Goal: Transaction & Acquisition: Purchase product/service

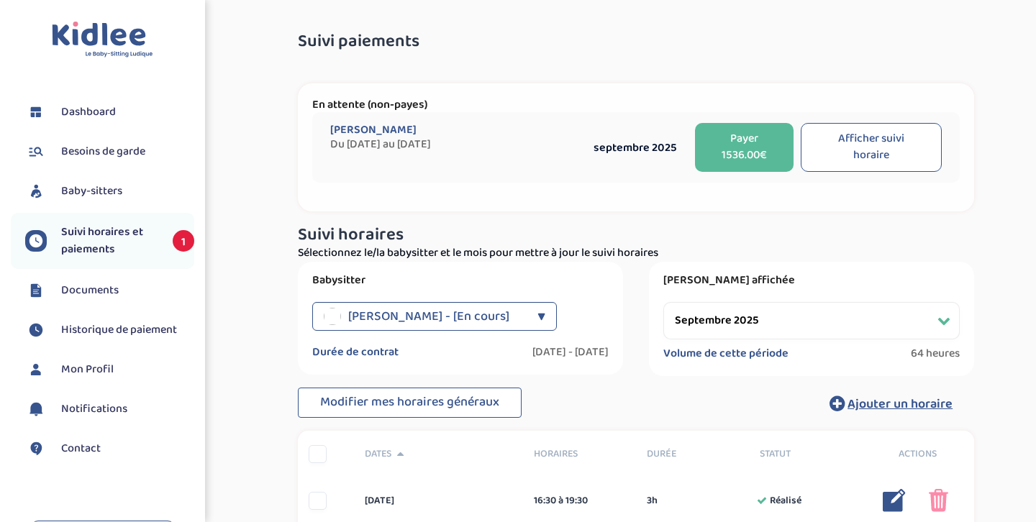
select select "septembre 2025"
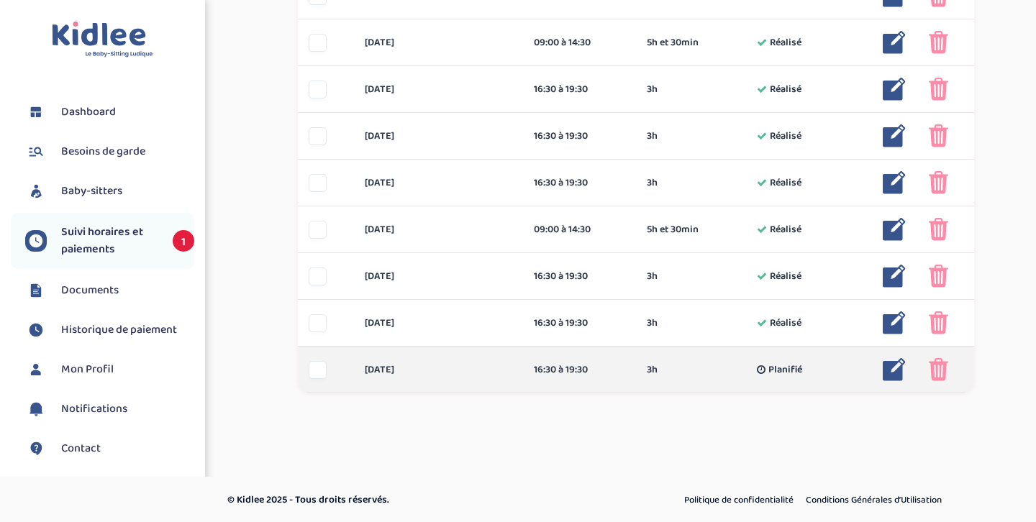
scroll to position [925, 0]
click at [314, 374] on div at bounding box center [318, 371] width 18 height 18
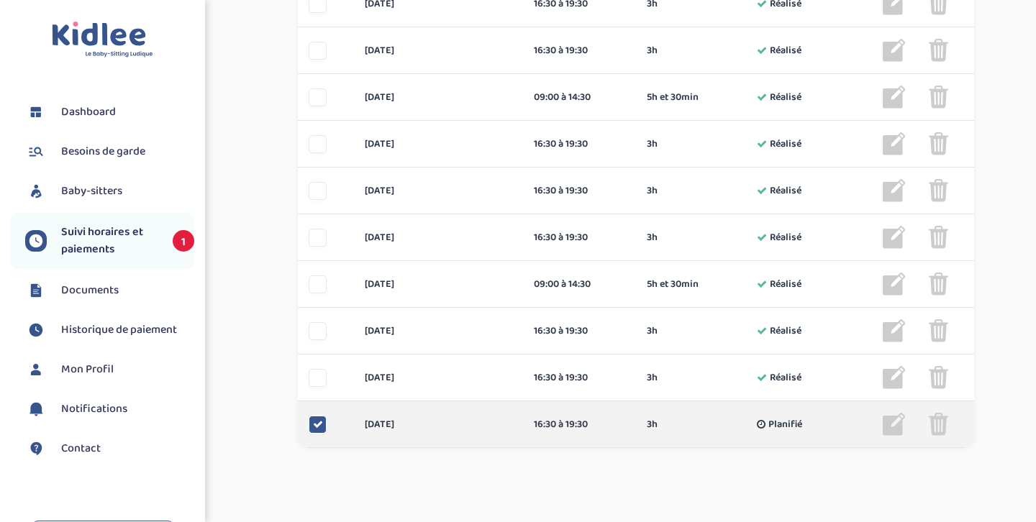
click at [321, 421] on icon at bounding box center [318, 424] width 10 height 10
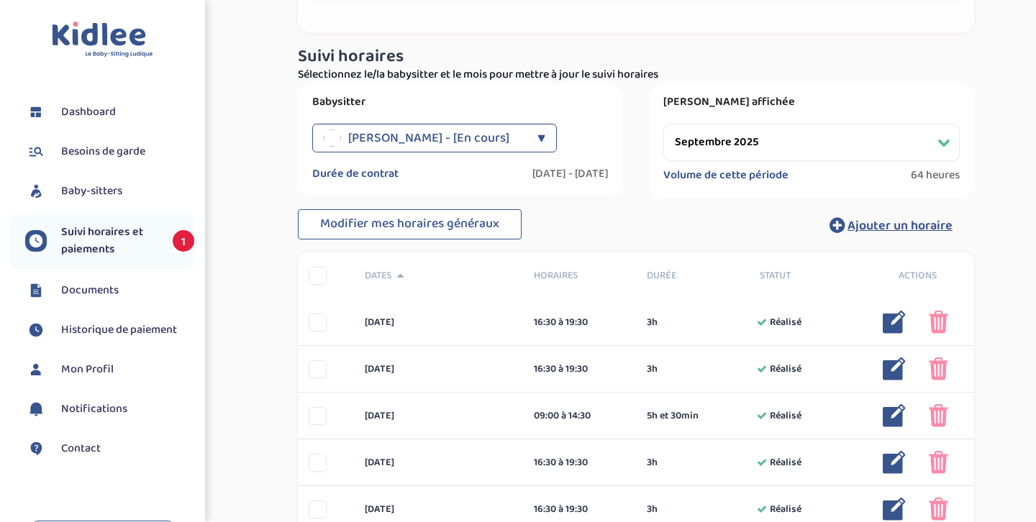
scroll to position [198, 0]
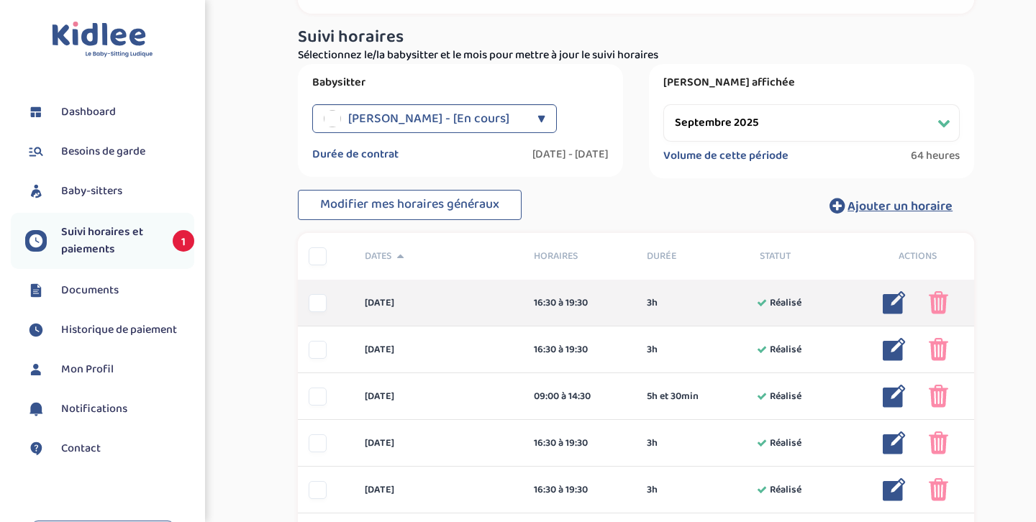
click at [319, 301] on div at bounding box center [318, 303] width 18 height 18
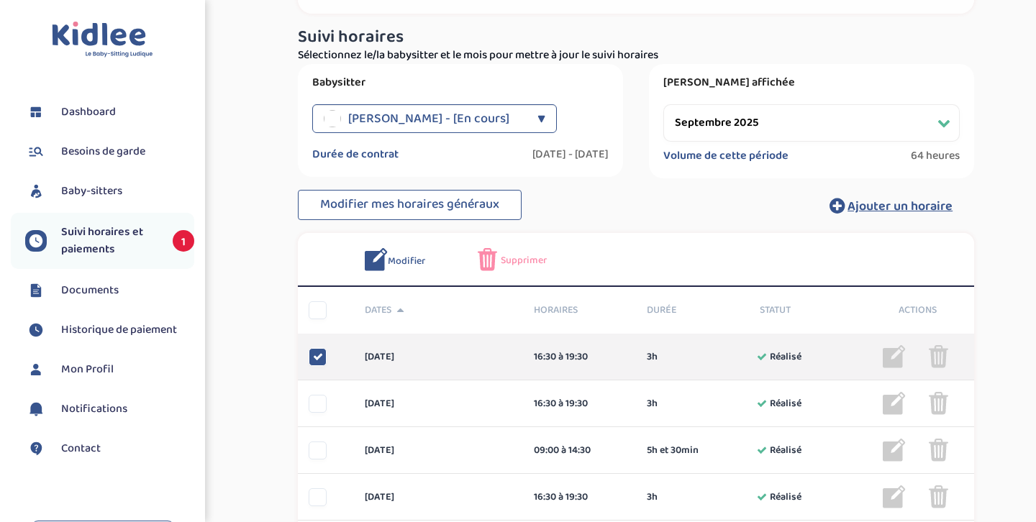
click at [321, 353] on icon at bounding box center [318, 357] width 10 height 10
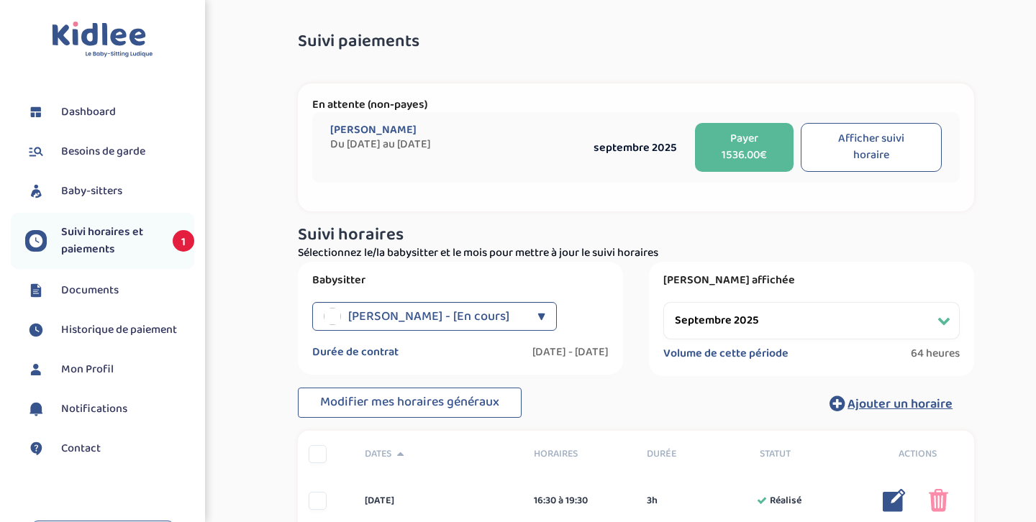
scroll to position [0, 0]
click at [742, 148] on button "Payer 1536.00€" at bounding box center [744, 147] width 98 height 49
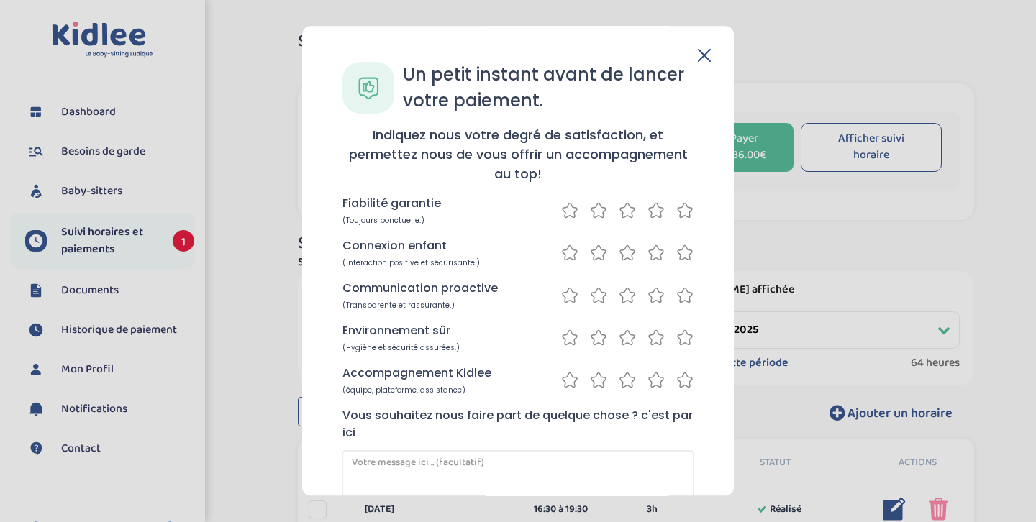
click at [681, 213] on icon at bounding box center [684, 210] width 17 height 18
click at [683, 253] on icon at bounding box center [684, 253] width 17 height 18
click at [627, 299] on icon at bounding box center [627, 295] width 17 height 18
click at [686, 340] on icon at bounding box center [684, 338] width 17 height 18
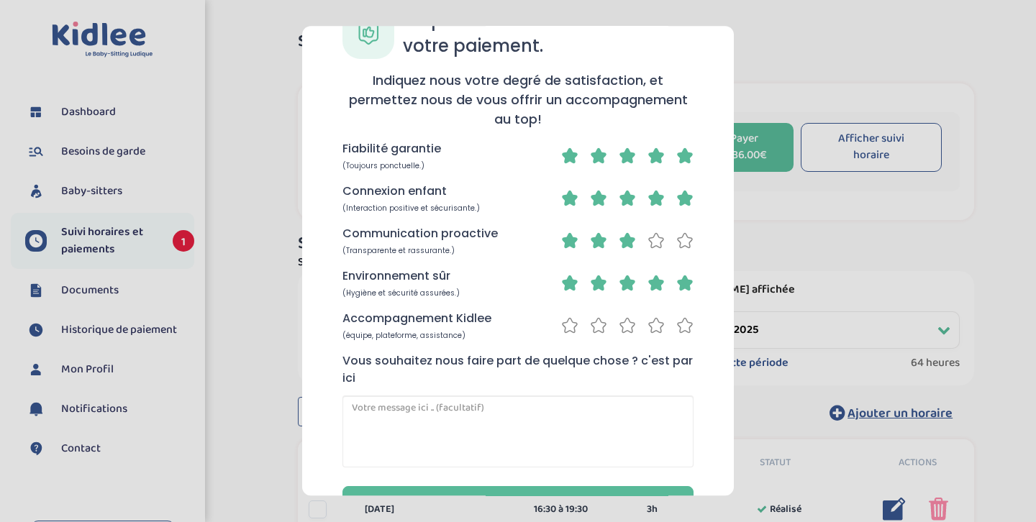
scroll to position [58, 0]
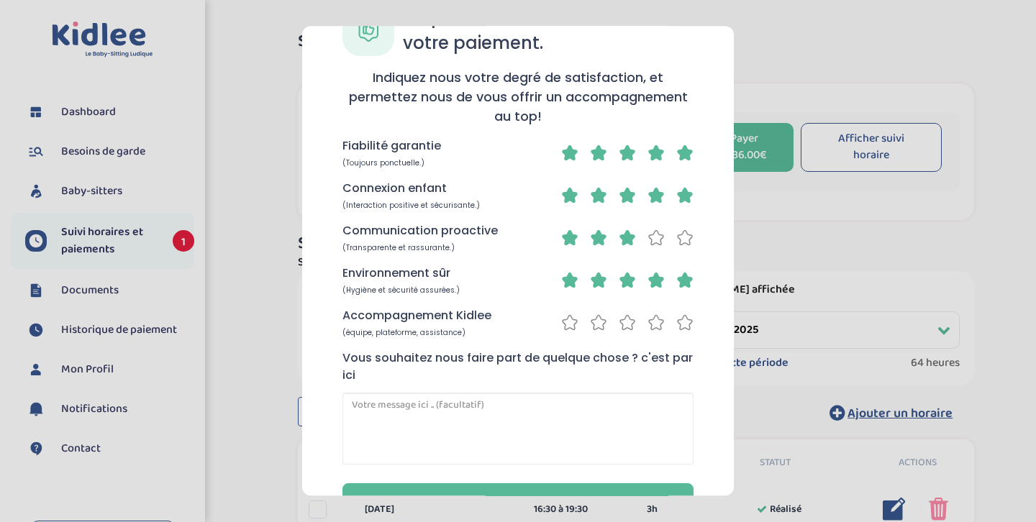
click at [683, 327] on icon at bounding box center [684, 323] width 17 height 18
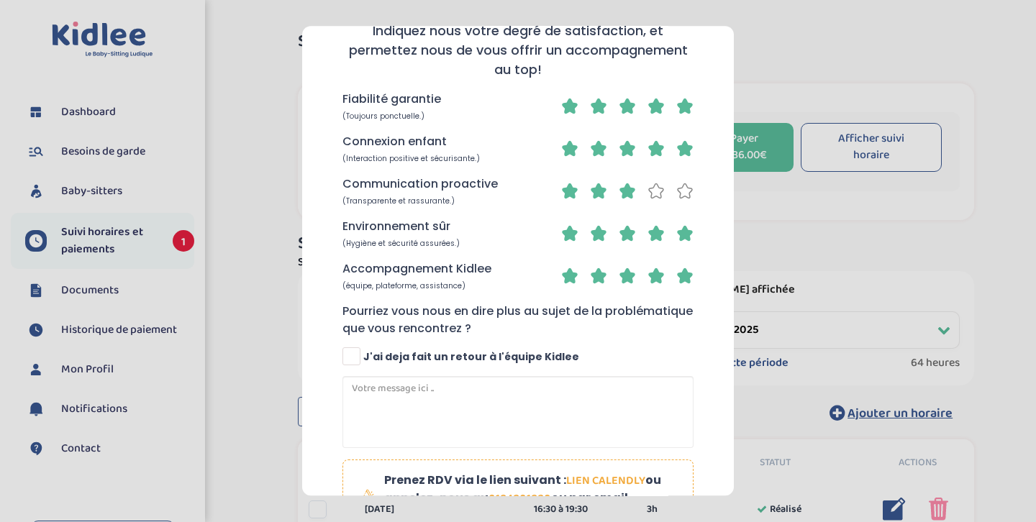
scroll to position [139, 0]
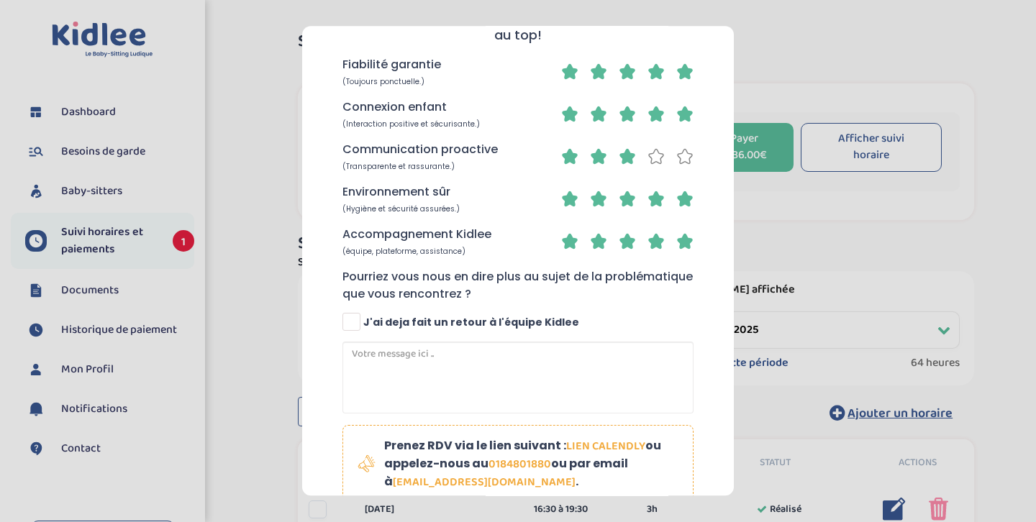
click at [355, 319] on span at bounding box center [351, 322] width 18 height 18
click at [355, 324] on input "J'ai deja fait un retour à l'équipe Kidlee" at bounding box center [352, 328] width 9 height 9
checkbox input "true"
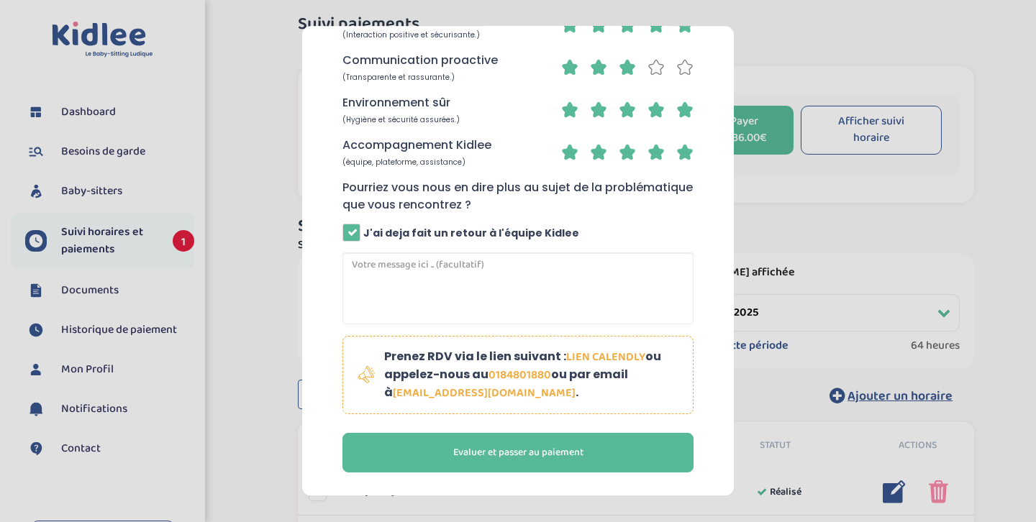
scroll to position [20, 0]
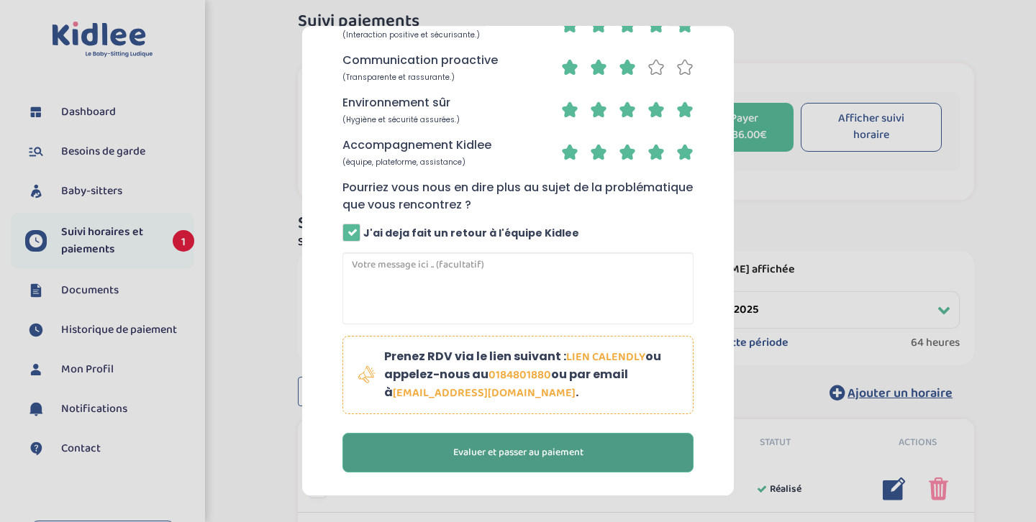
click at [558, 456] on span "Evaluer et passer au paiement" at bounding box center [518, 452] width 130 height 15
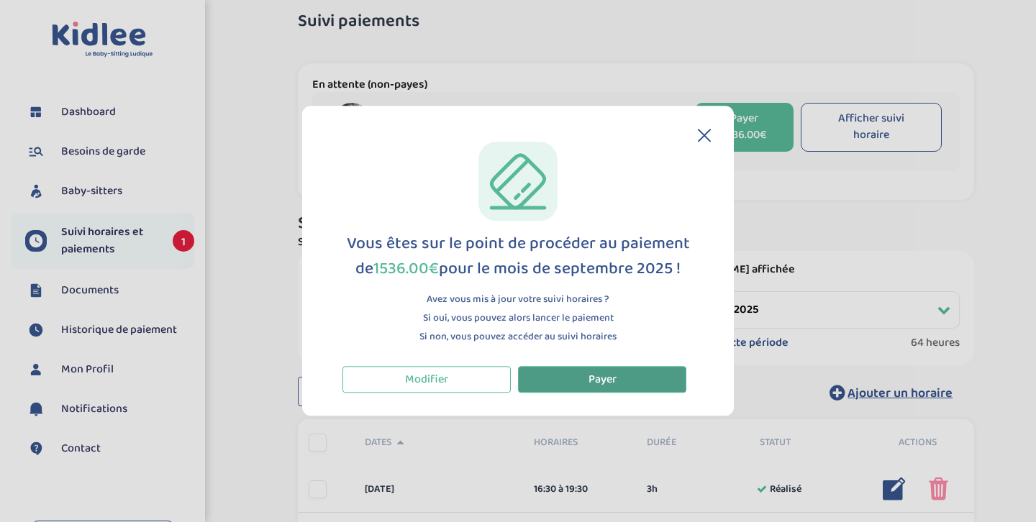
click at [609, 376] on span "Payer" at bounding box center [602, 380] width 28 height 18
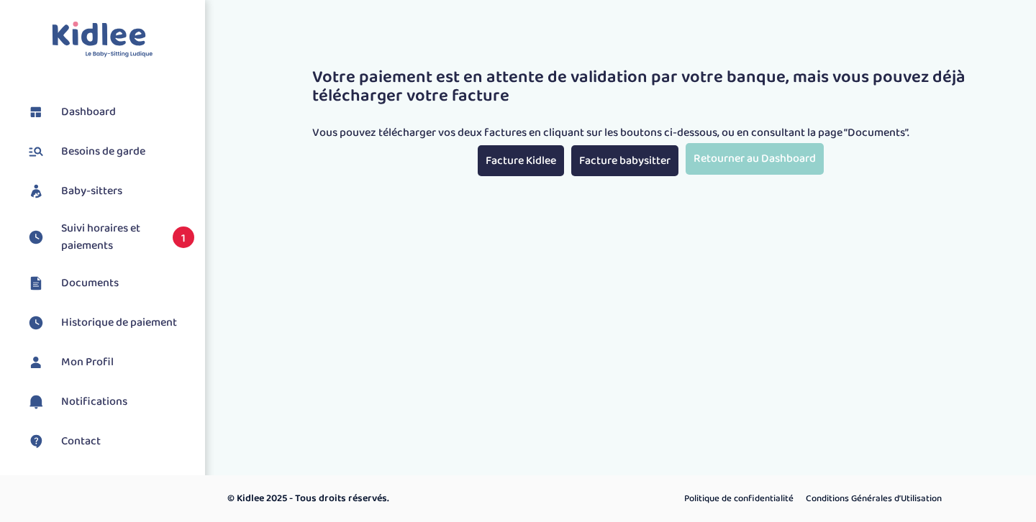
click at [117, 322] on span "Historique de paiement" at bounding box center [119, 322] width 116 height 17
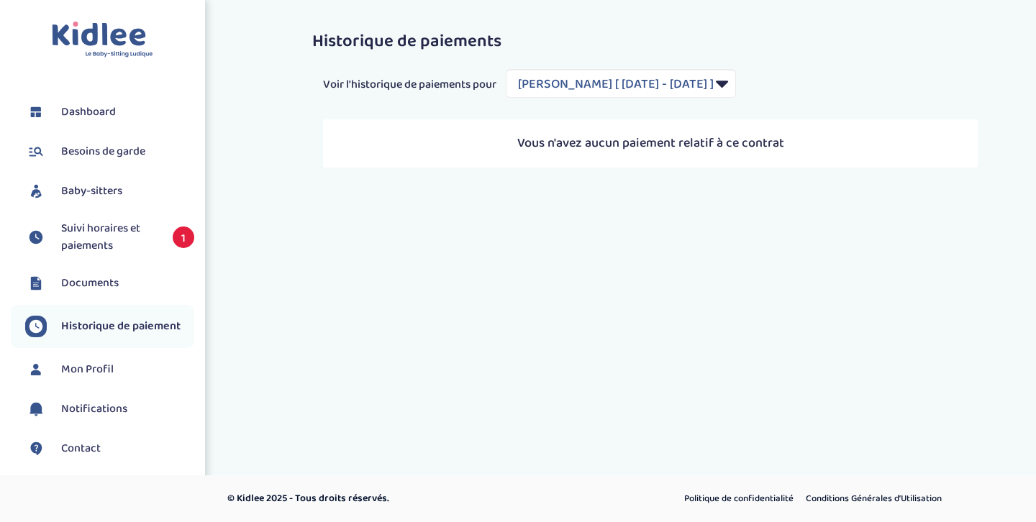
select select "2101"
click at [140, 231] on span "Suivi horaires et paiements" at bounding box center [109, 237] width 97 height 35
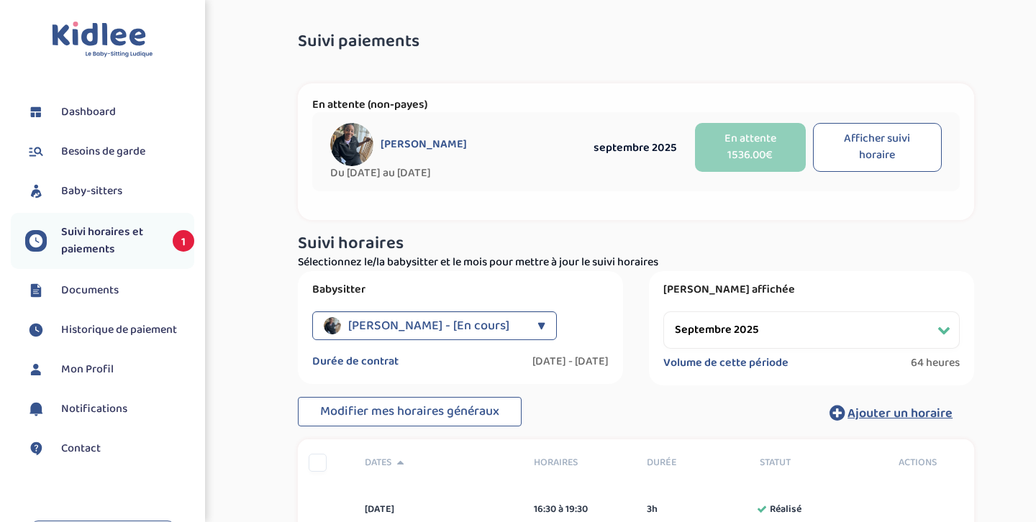
select select "septembre 2025"
click at [99, 371] on span "Mon Profil" at bounding box center [87, 369] width 53 height 17
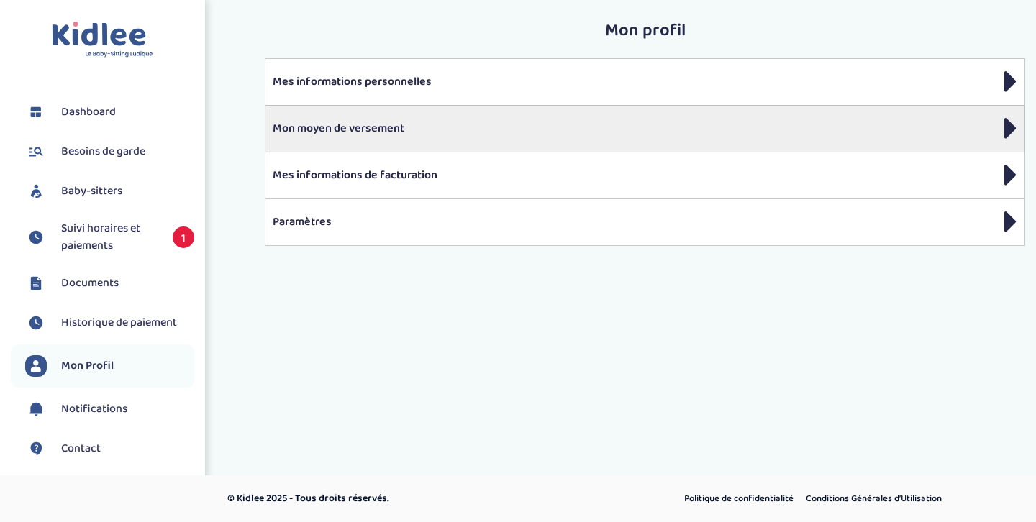
click at [524, 132] on p "Mon moyen de versement" at bounding box center [645, 128] width 745 height 17
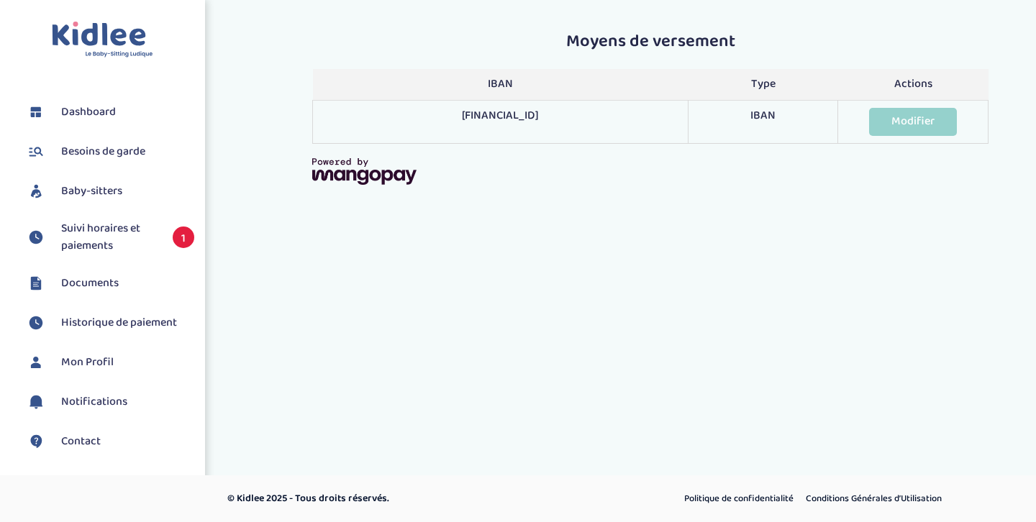
click at [135, 237] on span "Suivi horaires et paiements" at bounding box center [109, 237] width 97 height 35
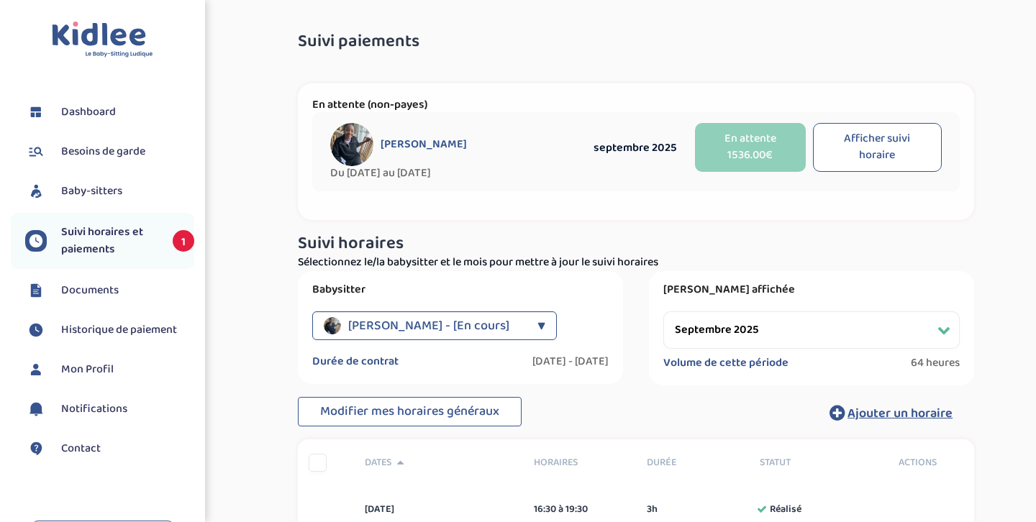
select select "septembre 2025"
click at [117, 295] on span "Documents" at bounding box center [90, 290] width 58 height 17
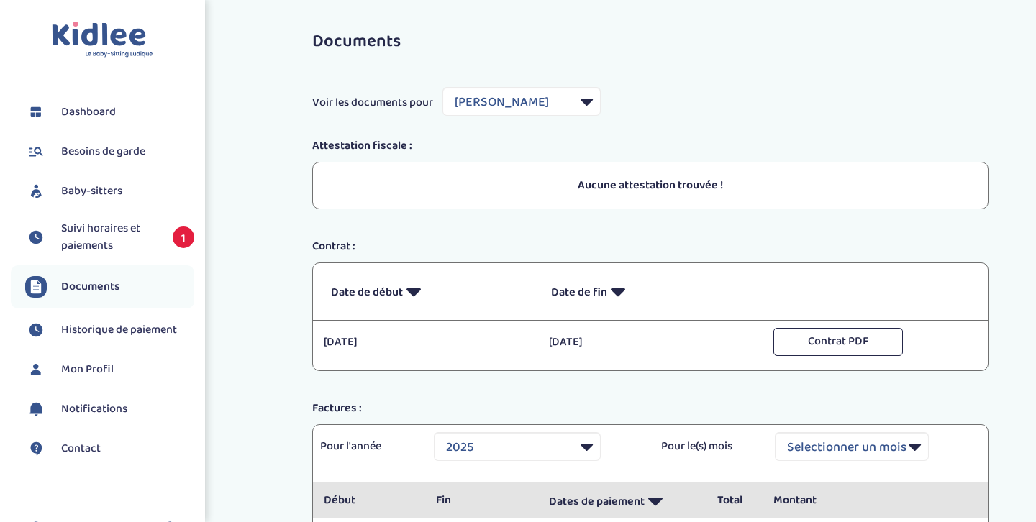
select select "35995"
select select "2025"
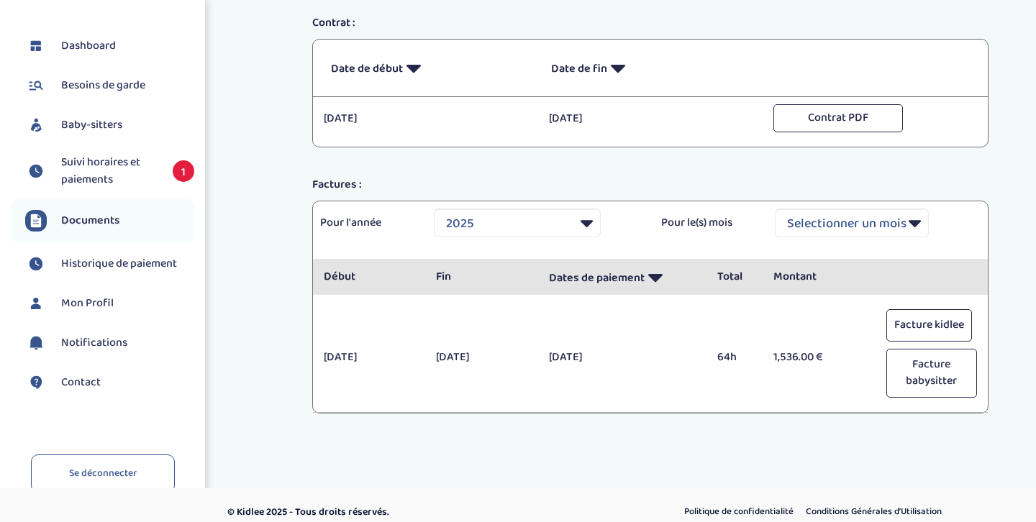
scroll to position [224, 0]
click at [932, 322] on button "Facture kidlee" at bounding box center [929, 325] width 86 height 32
click at [930, 368] on button "Facture babysitter" at bounding box center [931, 372] width 91 height 49
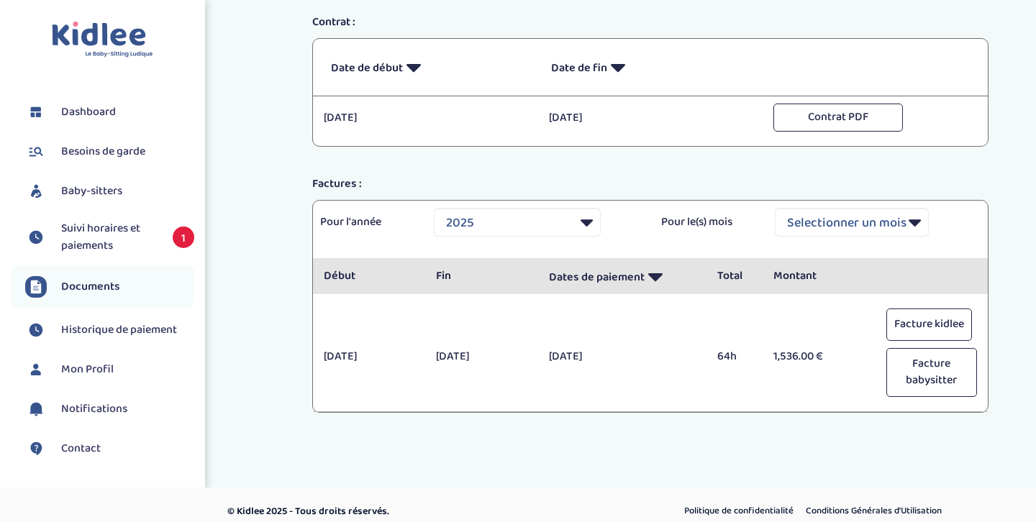
scroll to position [0, 0]
click at [114, 242] on span "Suivi horaires et paiements" at bounding box center [109, 237] width 97 height 35
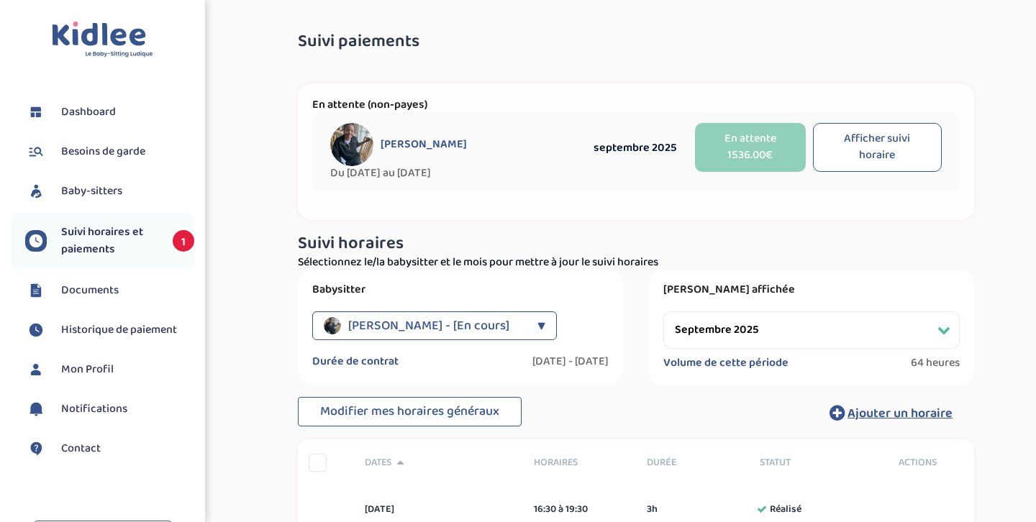
select select "septembre 2025"
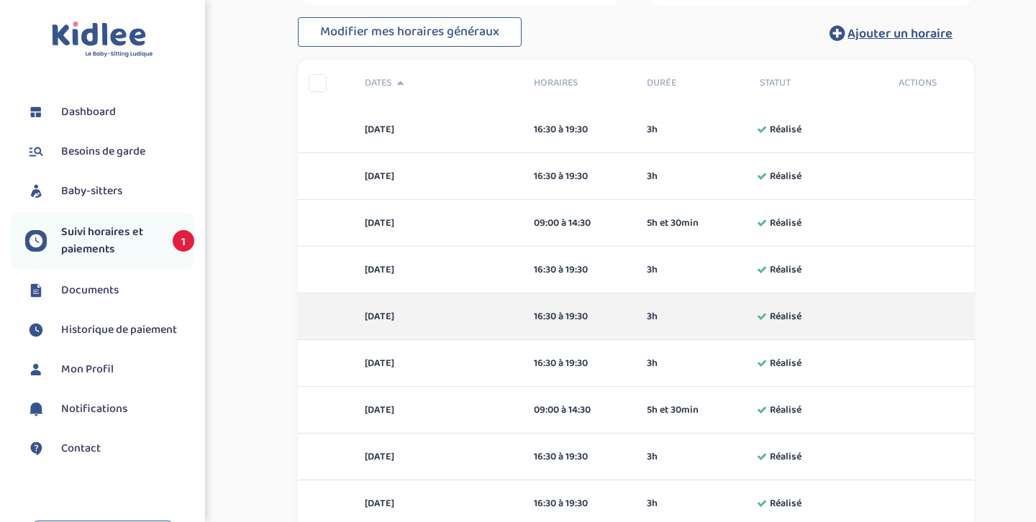
scroll to position [715, 0]
